Goal: Information Seeking & Learning: Compare options

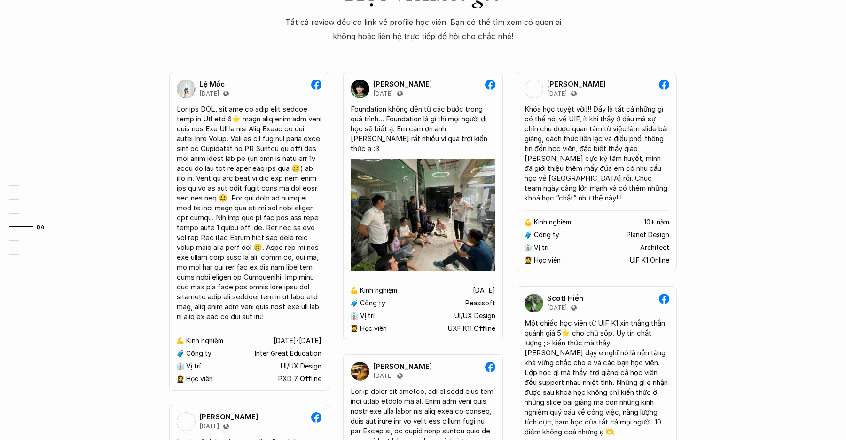
scroll to position [1371, 0]
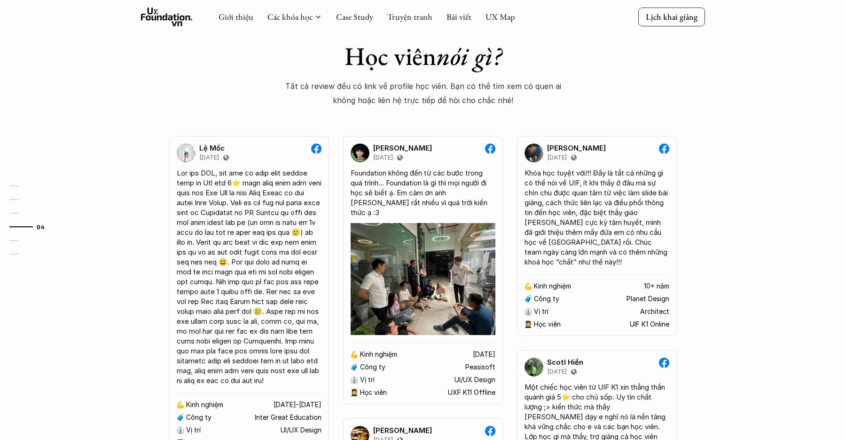
scroll to position [1345, 0]
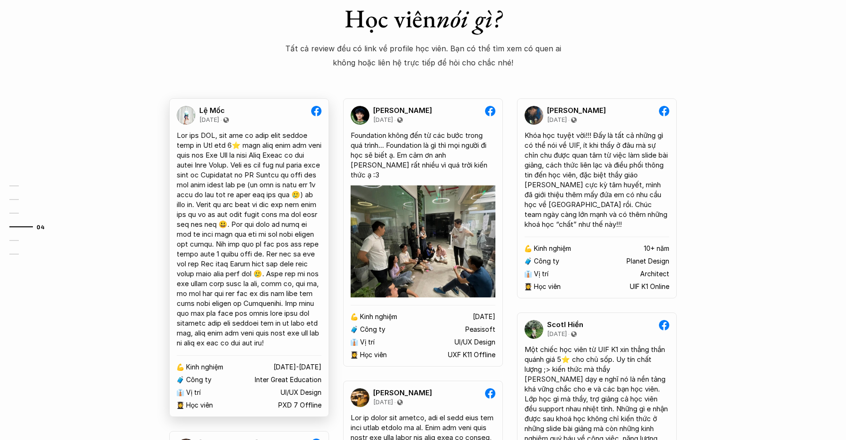
click at [283, 218] on div at bounding box center [249, 238] width 145 height 217
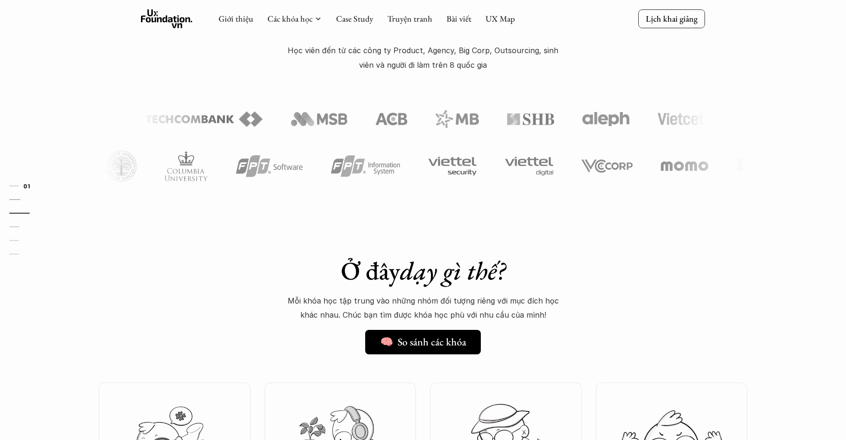
scroll to position [0, 0]
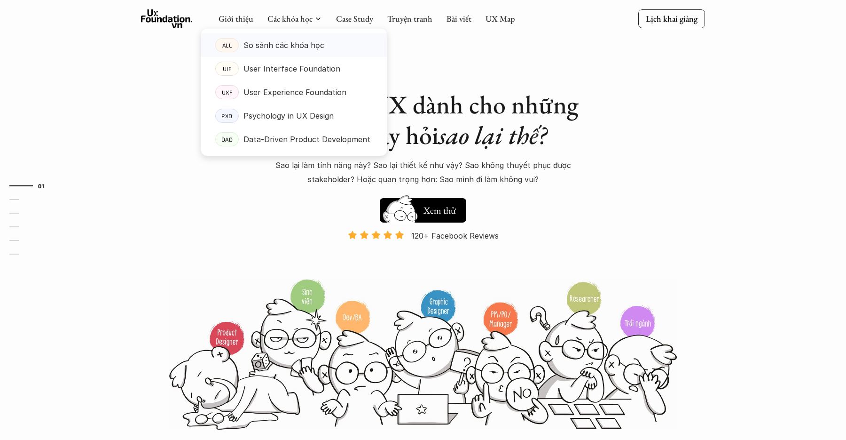
click at [289, 47] on p "So sánh các khóa học" at bounding box center [284, 45] width 81 height 14
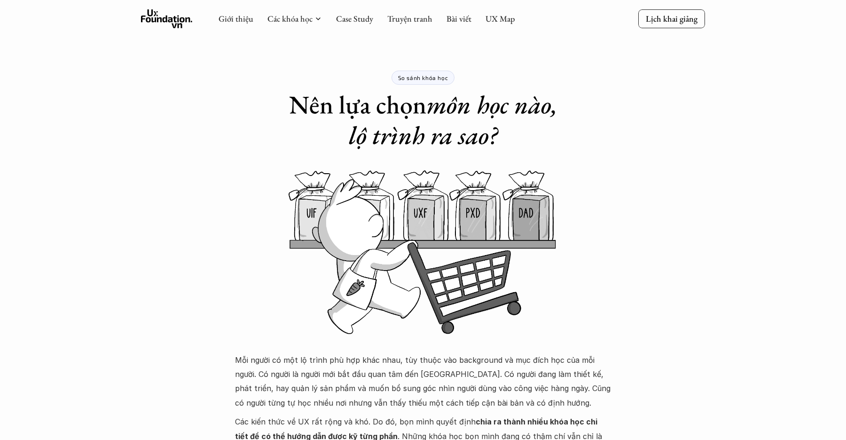
drag, startPoint x: 702, startPoint y: 258, endPoint x: 698, endPoint y: 261, distance: 5.4
click at [702, 258] on img at bounding box center [423, 251] width 564 height 165
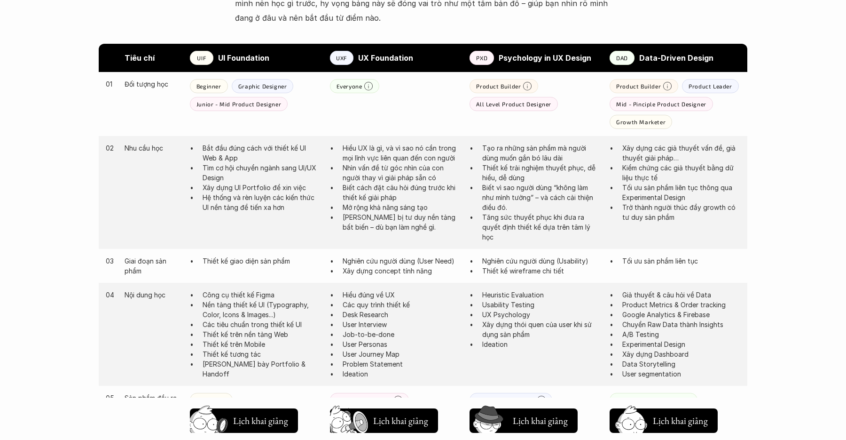
scroll to position [499, 0]
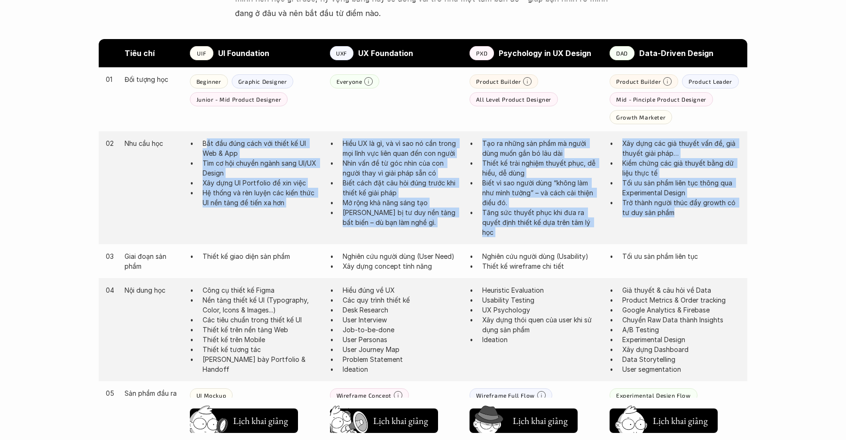
drag, startPoint x: 268, startPoint y: 140, endPoint x: 698, endPoint y: 214, distance: 436.1
click at [697, 213] on div "02 Nhu cầu học Bắt đầu đúng cách với thiết kế UI Web & App Tìm cơ hội chuyển ng…" at bounding box center [423, 187] width 649 height 113
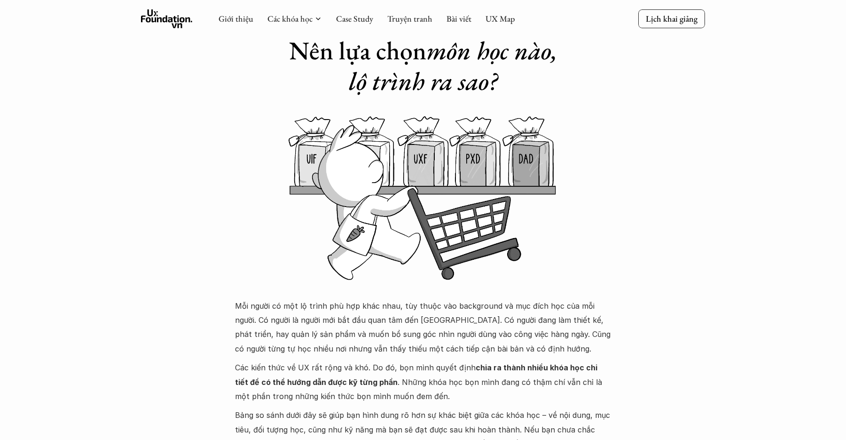
scroll to position [0, 0]
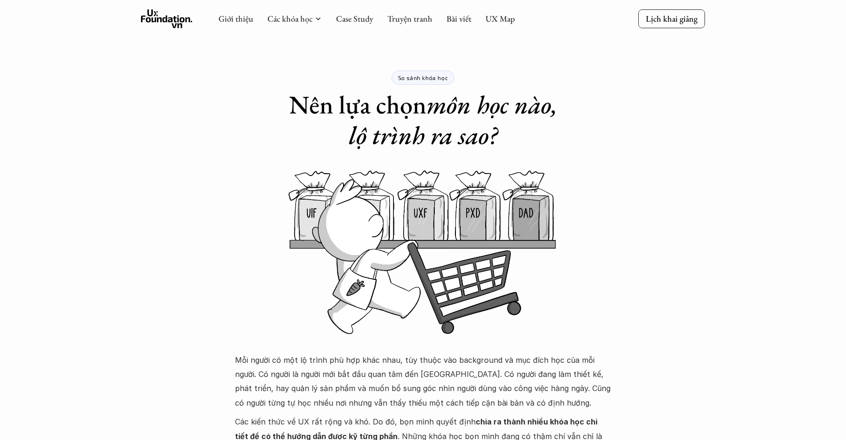
click at [624, 206] on img at bounding box center [423, 251] width 564 height 165
